Goal: Book appointment/travel/reservation

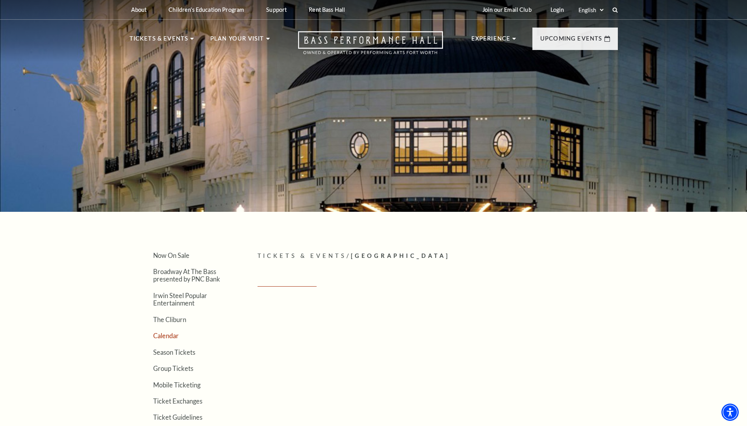
click at [168, 335] on link "Calendar" at bounding box center [166, 335] width 26 height 7
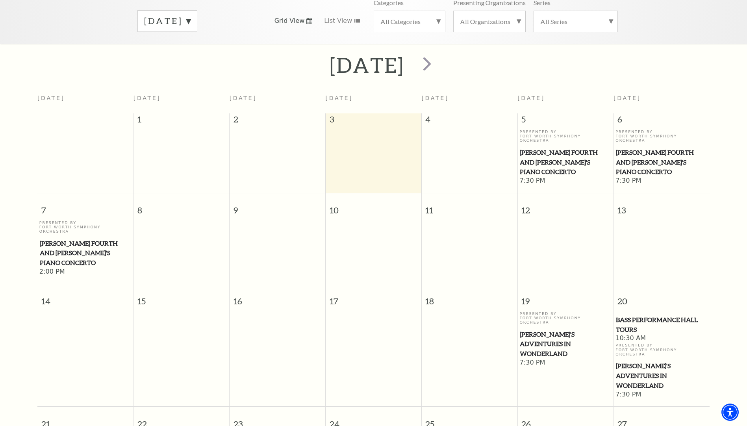
scroll to position [30, 0]
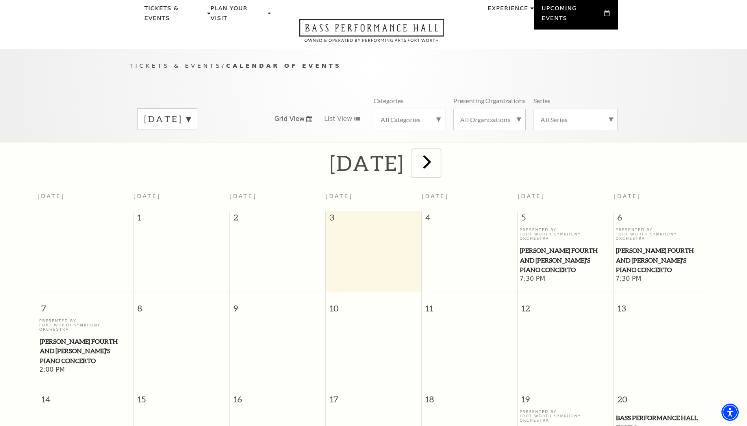
click at [438, 150] on span "next" at bounding box center [427, 161] width 22 height 22
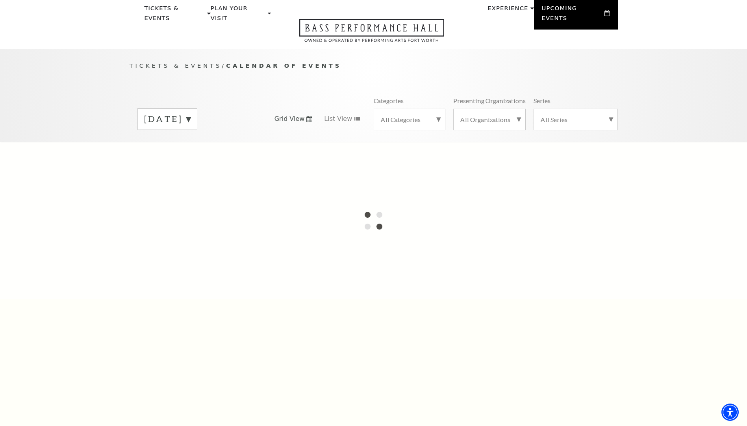
click at [191, 113] on label "September 2025" at bounding box center [167, 119] width 46 height 12
click at [191, 127] on label "October 2025" at bounding box center [167, 135] width 46 height 17
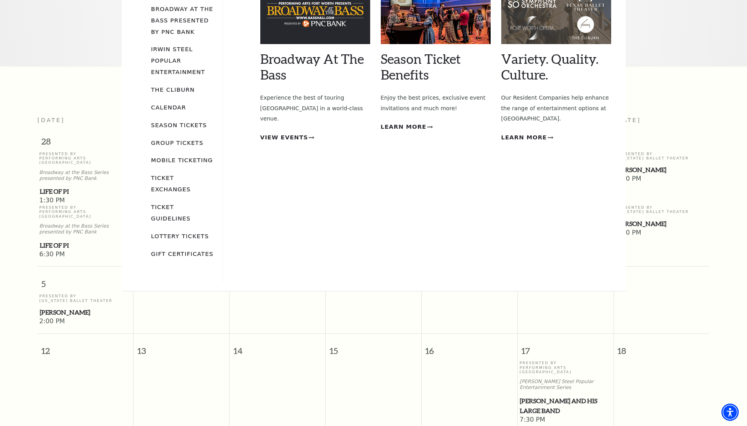
scroll to position [0, 0]
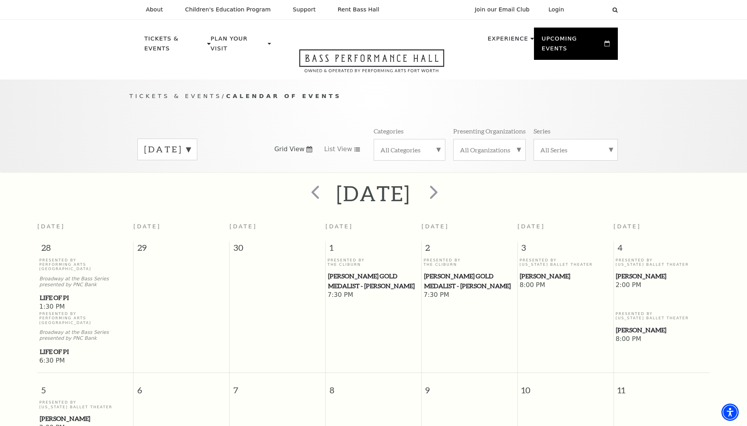
click at [191, 143] on label "October 2025" at bounding box center [167, 149] width 46 height 12
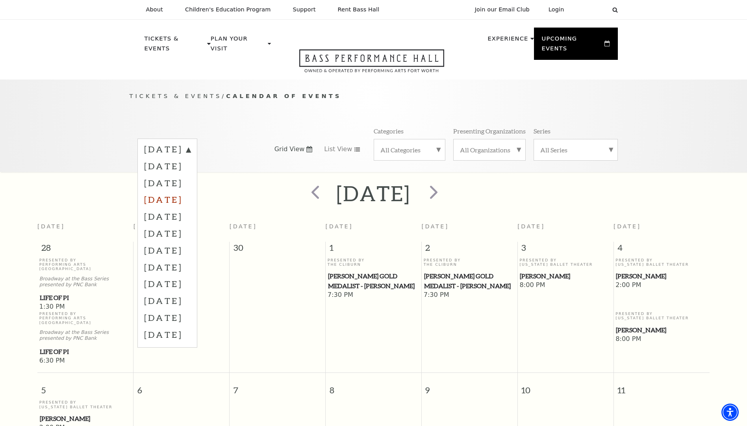
click at [191, 191] on label "December 2025" at bounding box center [167, 199] width 46 height 17
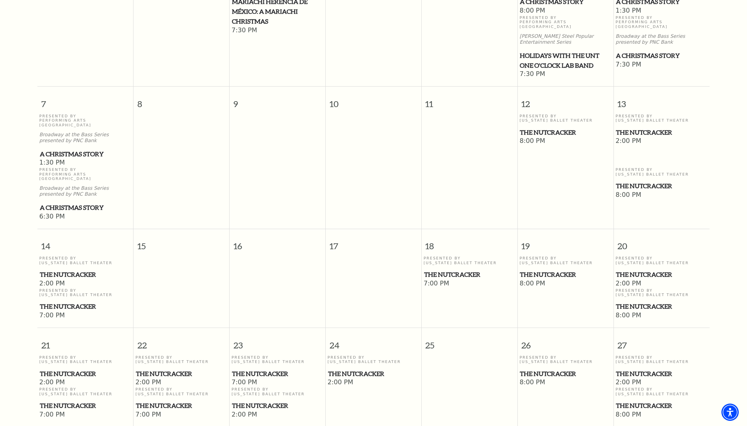
scroll to position [267, 0]
